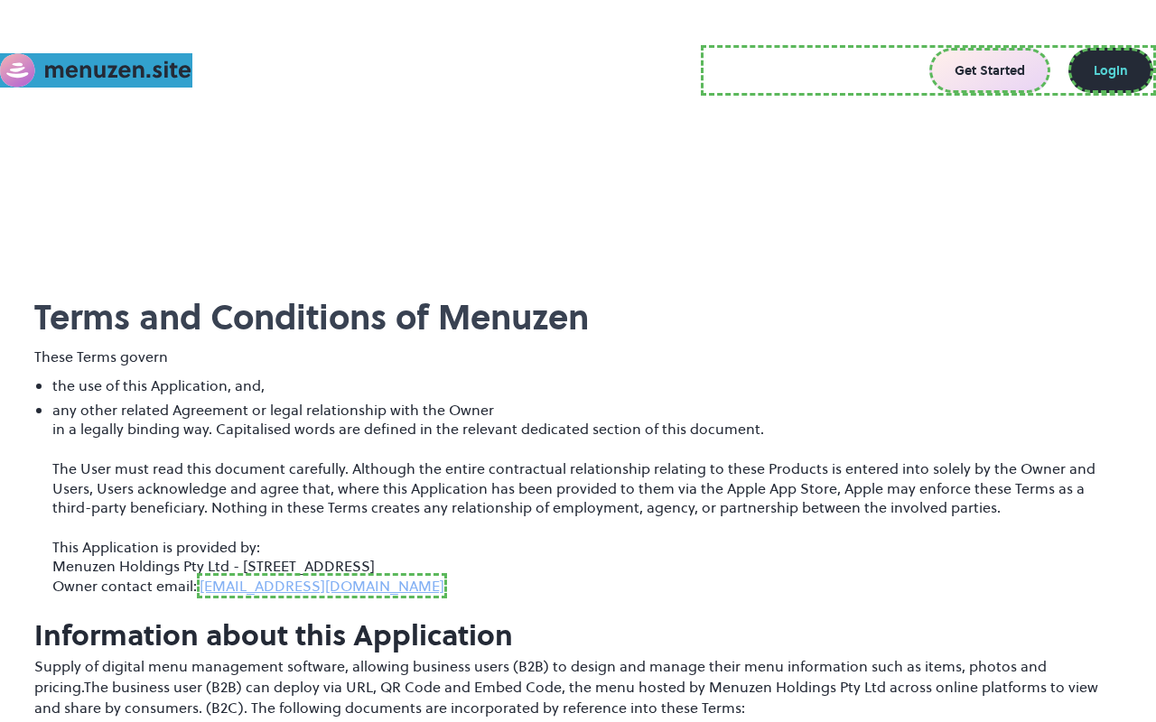
click at [993, 70] on link "Get Started" at bounding box center [989, 70] width 121 height 45
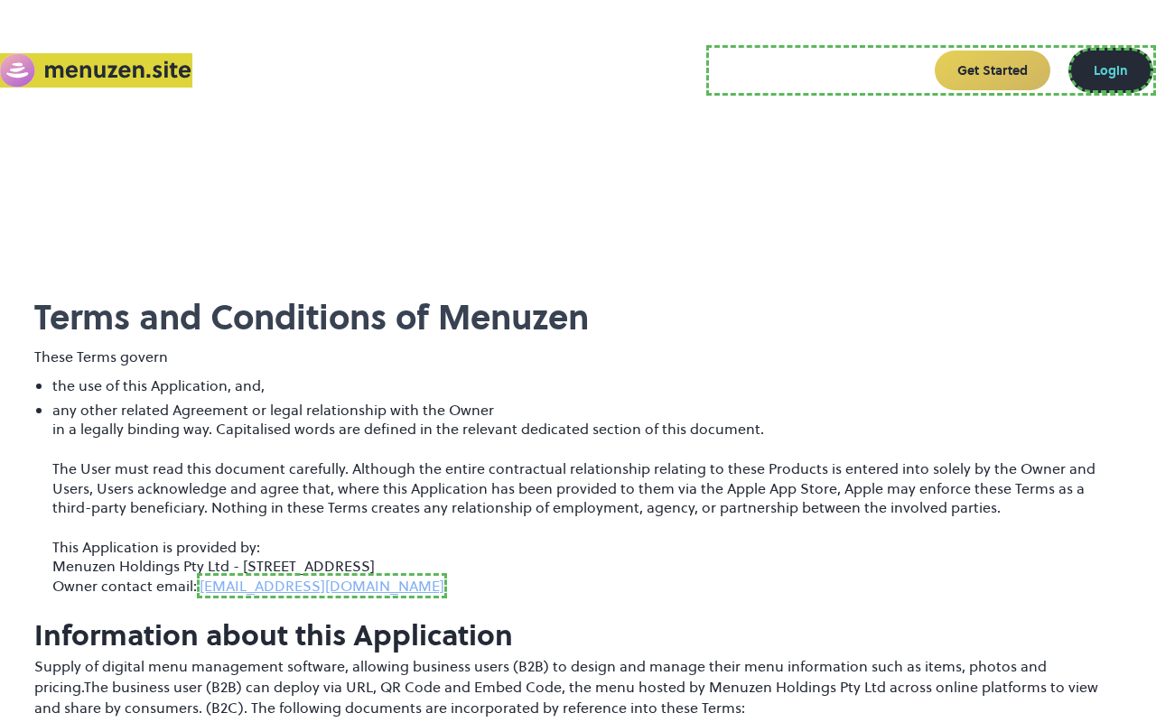
click at [1112, 68] on link "Login" at bounding box center [1110, 70] width 85 height 45
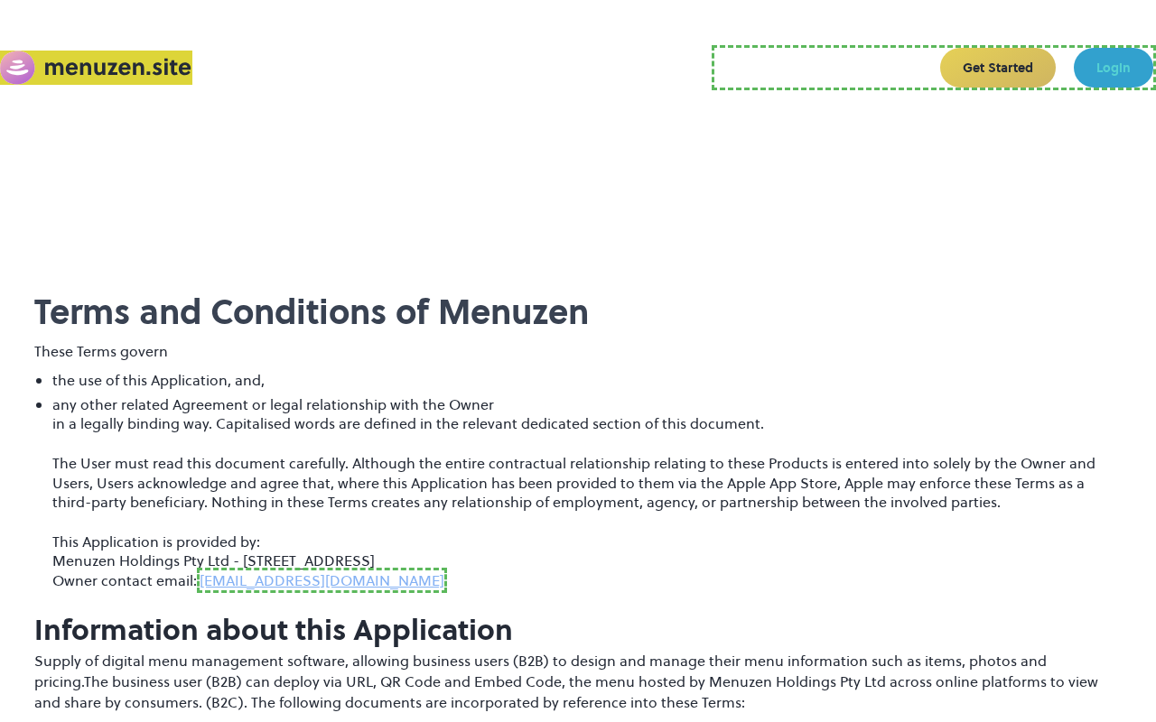
click at [256, 581] on link "[EMAIL_ADDRESS][DOMAIN_NAME]" at bounding box center [322, 580] width 250 height 25
